Goal: Information Seeking & Learning: Learn about a topic

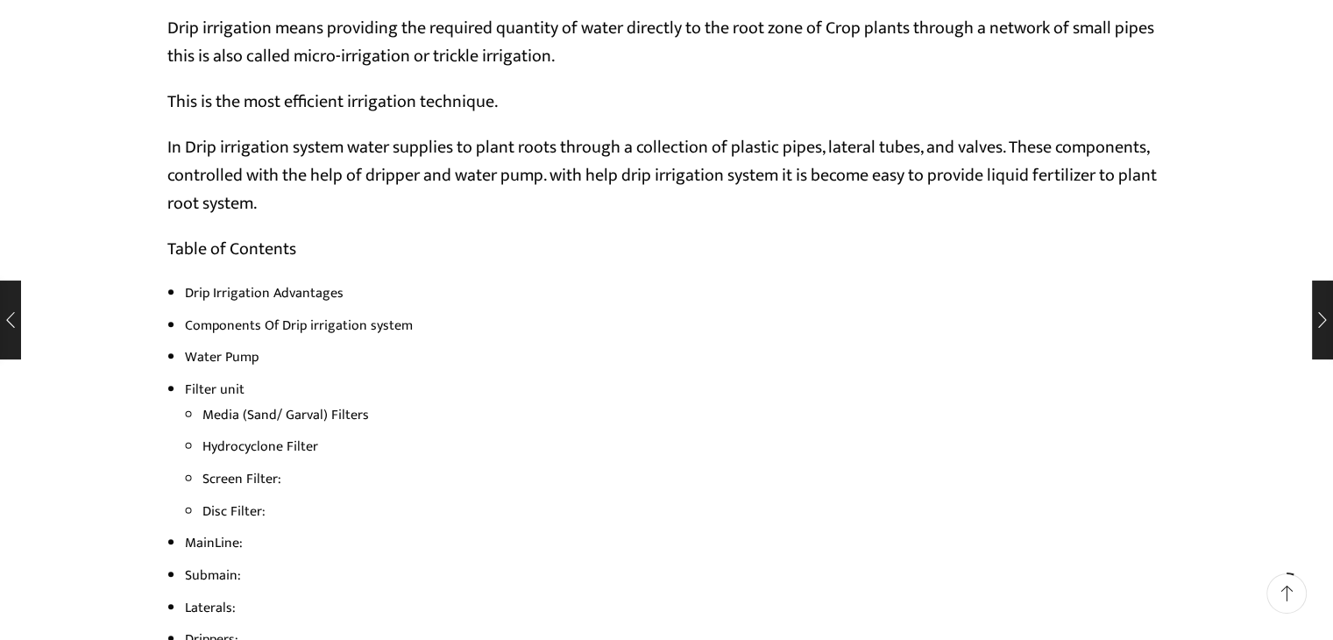
scroll to position [1140, 0]
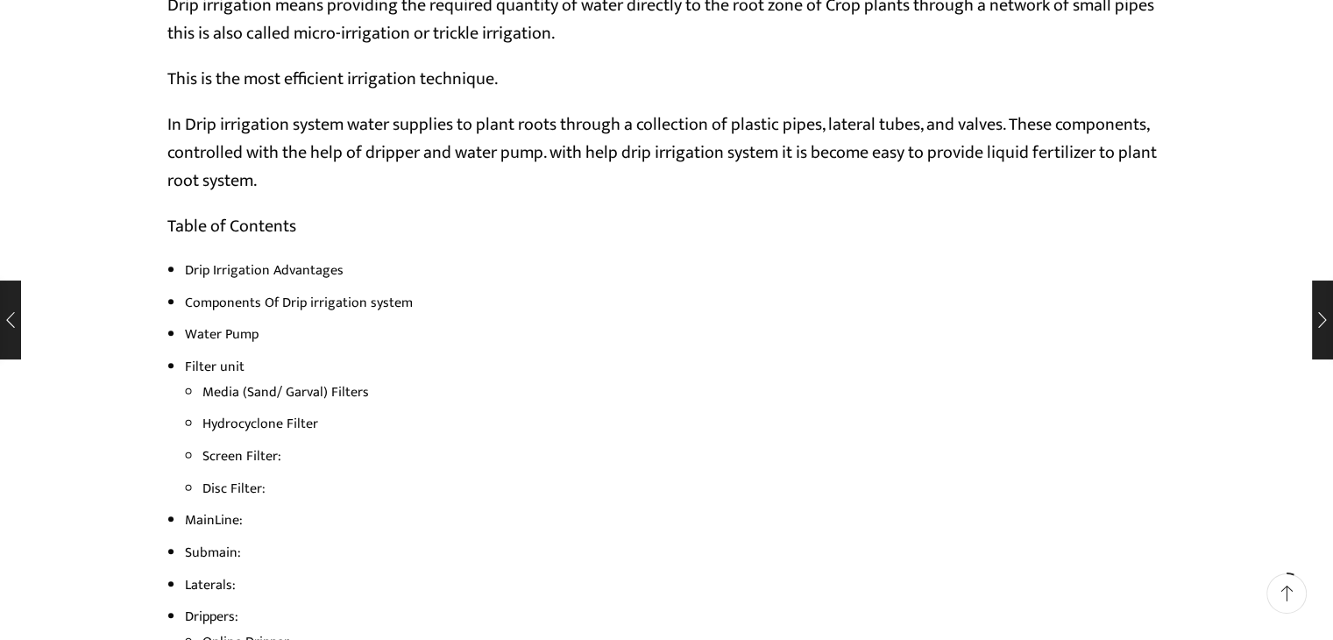
click at [242, 456] on li "Screen Filter:" at bounding box center [684, 455] width 964 height 25
click at [239, 452] on li "Screen Filter:" at bounding box center [684, 455] width 964 height 25
click at [207, 368] on li "Filter unit Media (Sand/ Garval) Filters Hydrocyclone Filter Screen Filter: Dis…" at bounding box center [676, 427] width 982 height 146
click at [188, 363] on li "Filter unit Media (Sand/ Garval) Filters Hydrocyclone Filter Screen Filter: Dis…" at bounding box center [676, 427] width 982 height 146
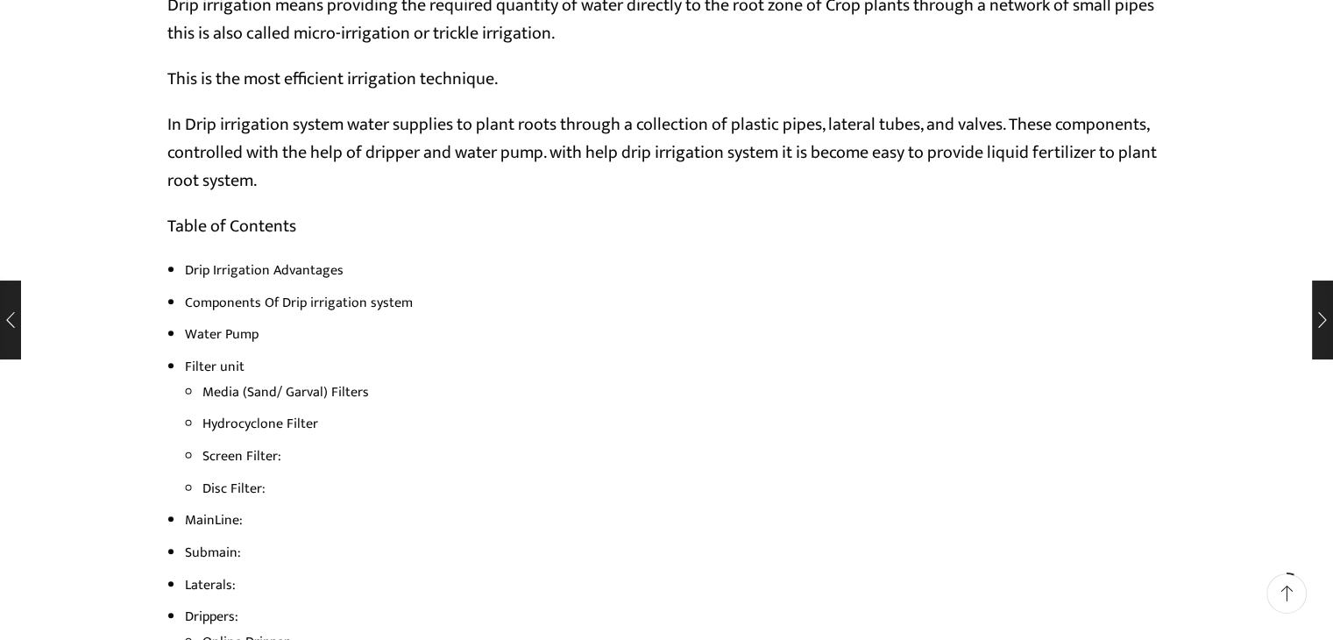
click at [244, 453] on li "Screen Filter:" at bounding box center [684, 455] width 964 height 25
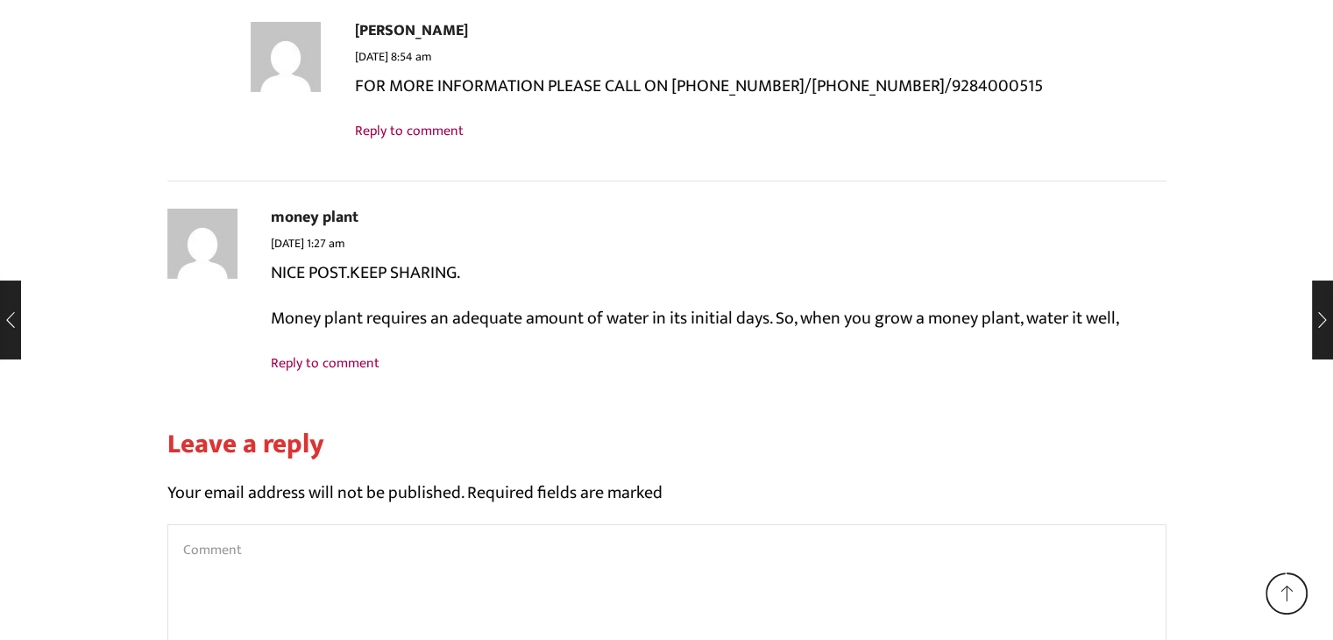
scroll to position [19069, 0]
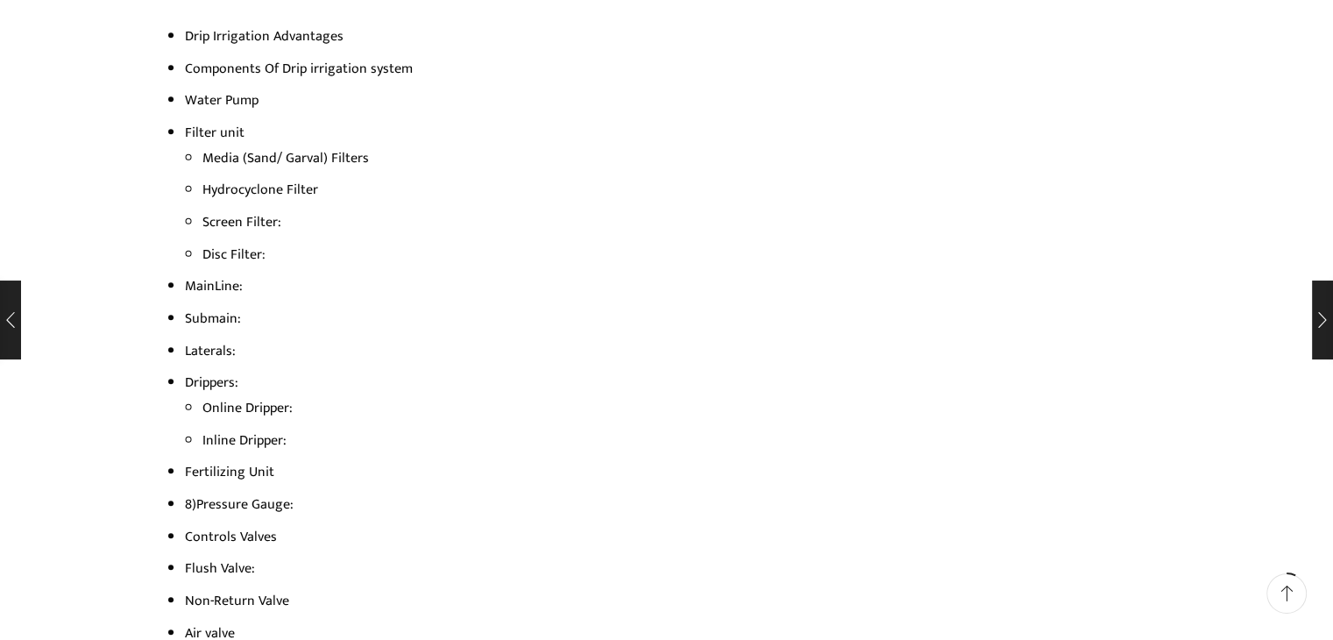
scroll to position [1398, 0]
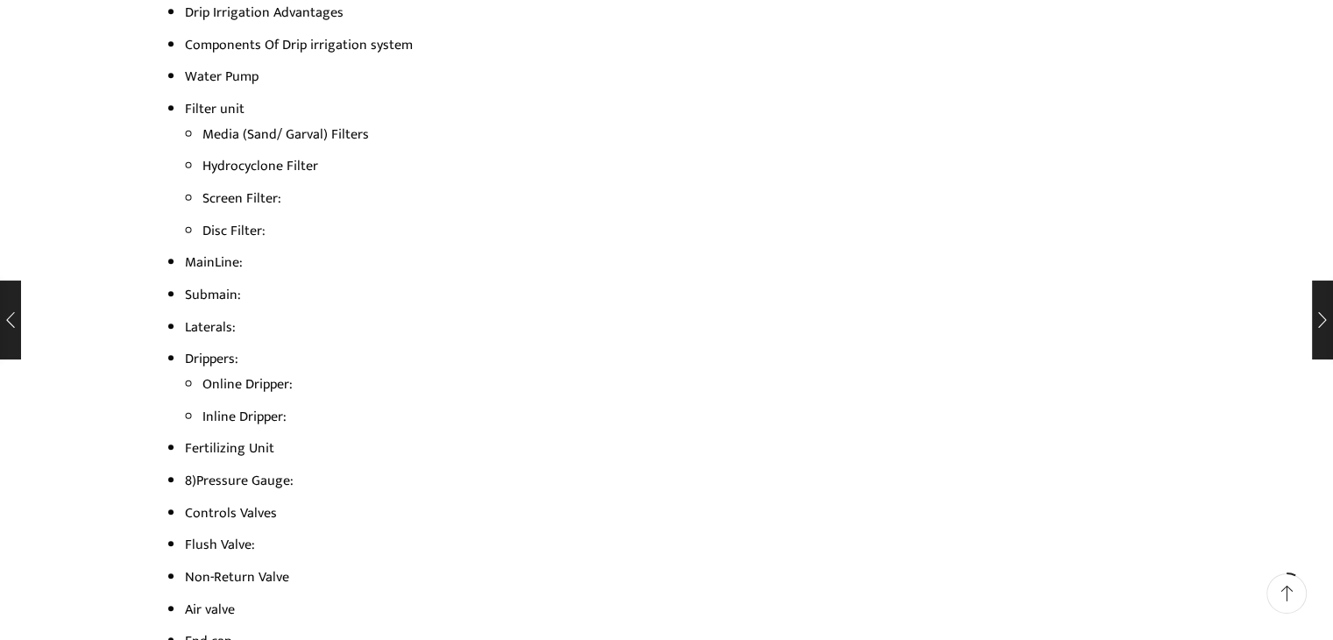
click at [241, 226] on li "Disc Filter :" at bounding box center [684, 230] width 964 height 25
click at [244, 200] on li "Screen Filter:" at bounding box center [684, 198] width 964 height 25
click at [245, 196] on li "Screen Filter:" at bounding box center [684, 198] width 964 height 25
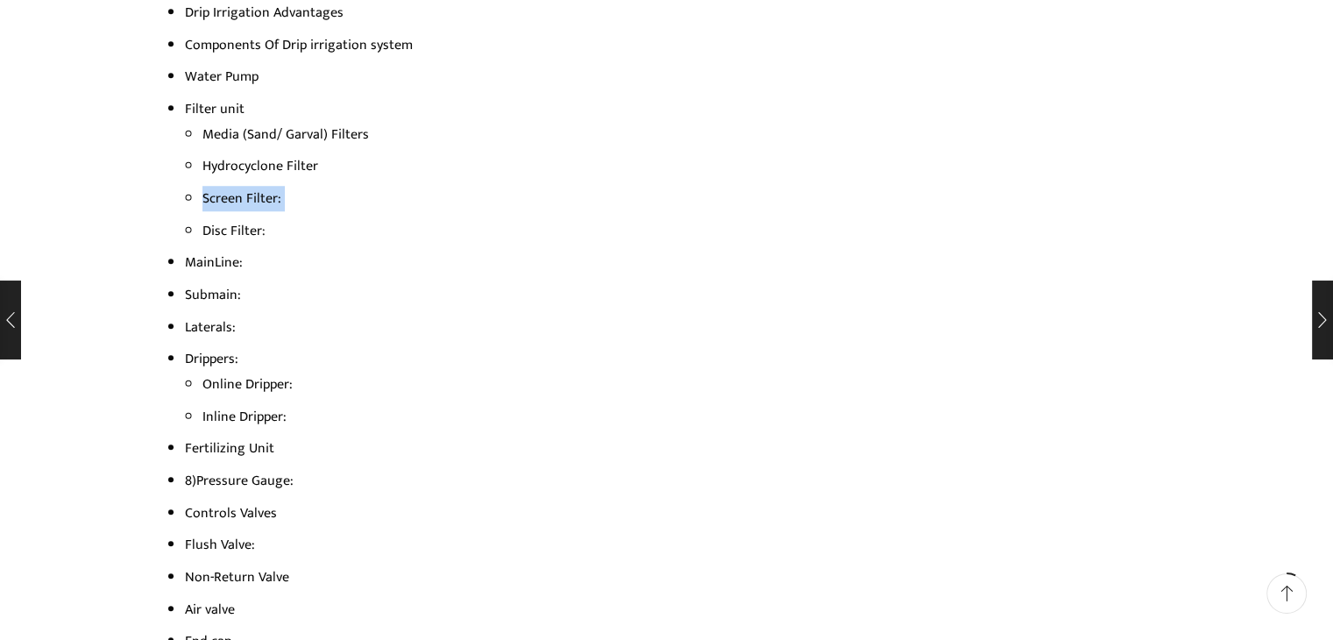
click at [245, 196] on li "Screen Filter:" at bounding box center [684, 198] width 964 height 25
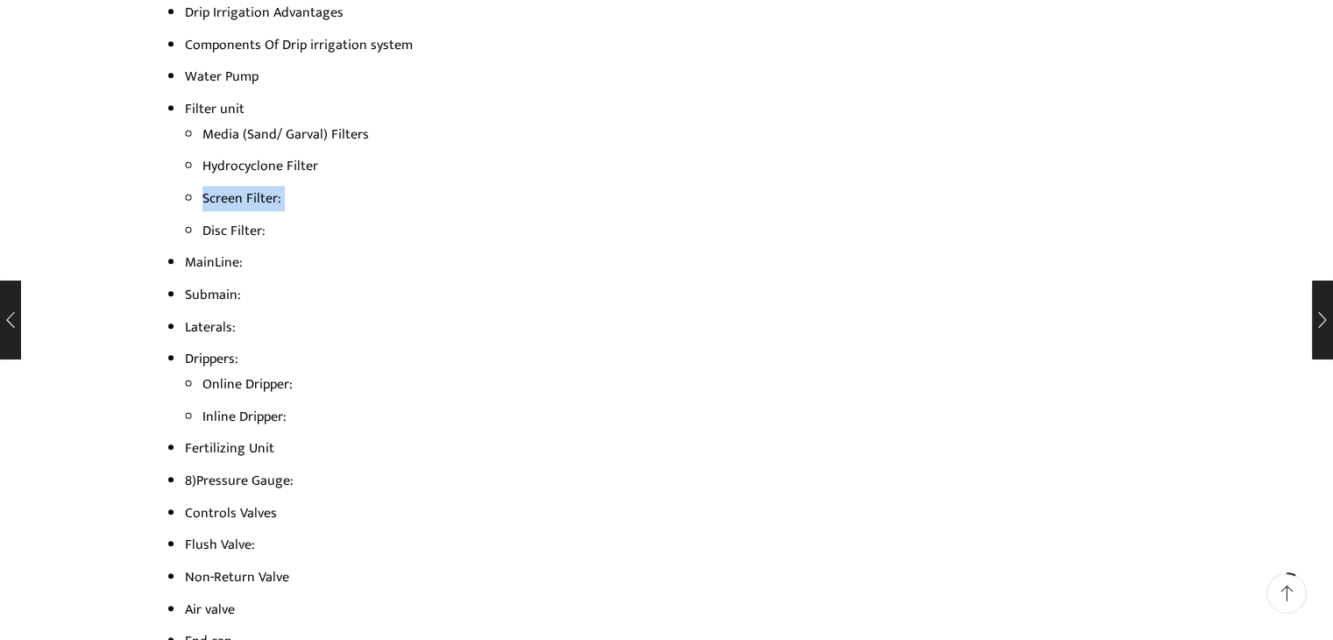
click at [245, 196] on li "Screen Filter:" at bounding box center [684, 198] width 964 height 25
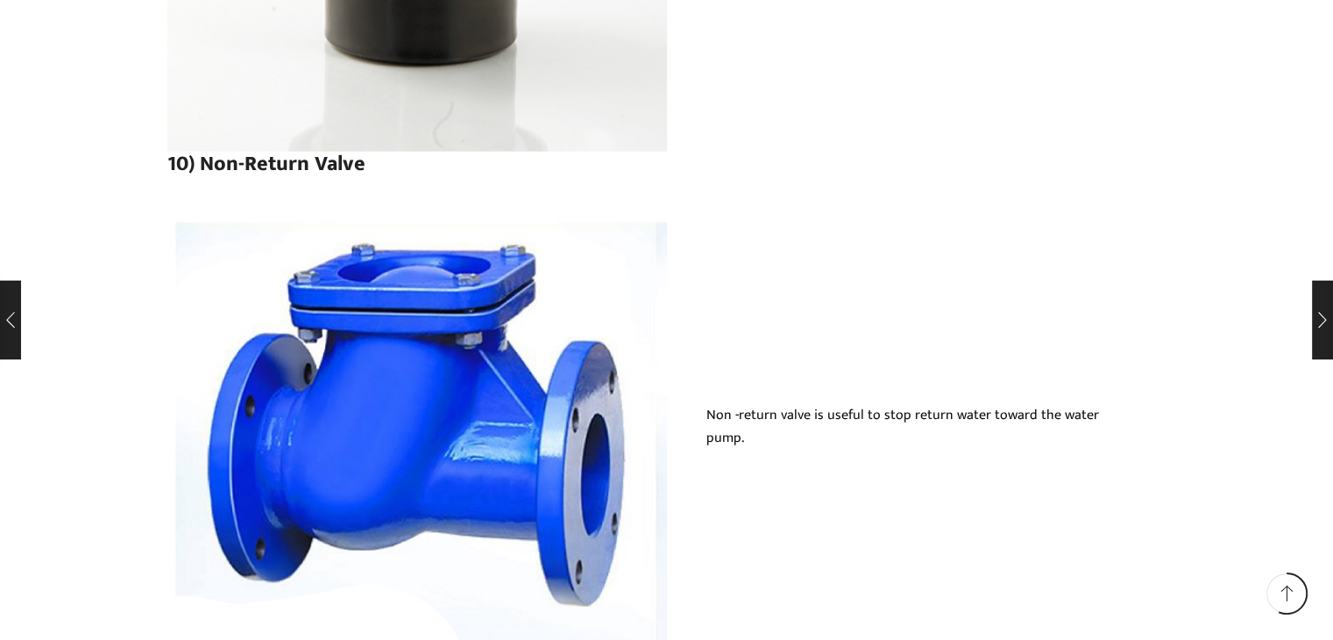
scroll to position [11113, 0]
